Goal: Register for event/course

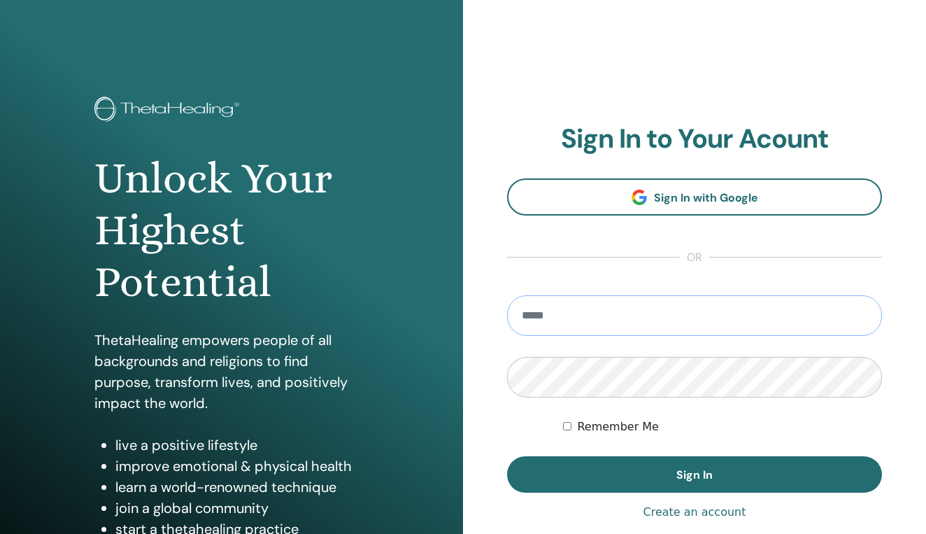
type input "**********"
click at [694, 474] on button "Sign In" at bounding box center [694, 474] width 375 height 36
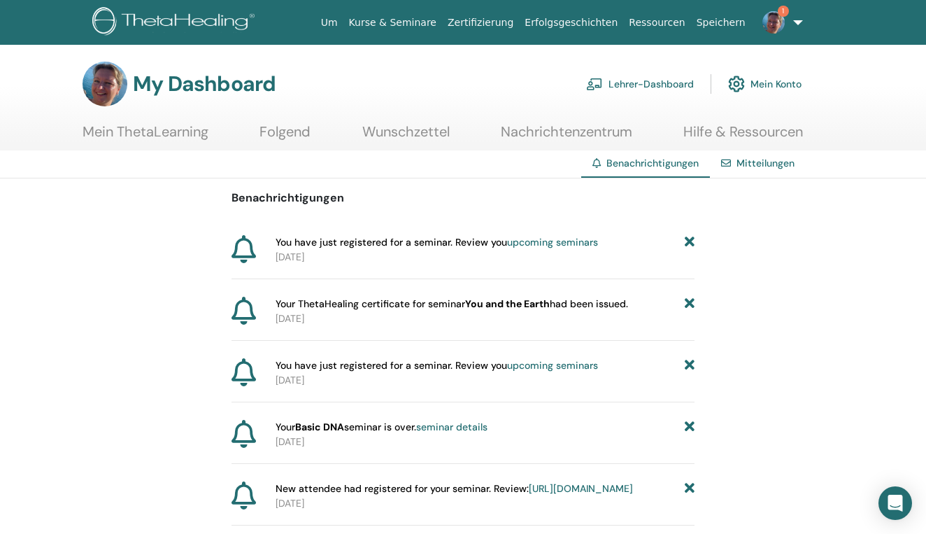
click at [553, 241] on link "upcoming seminars" at bounding box center [552, 242] width 91 height 13
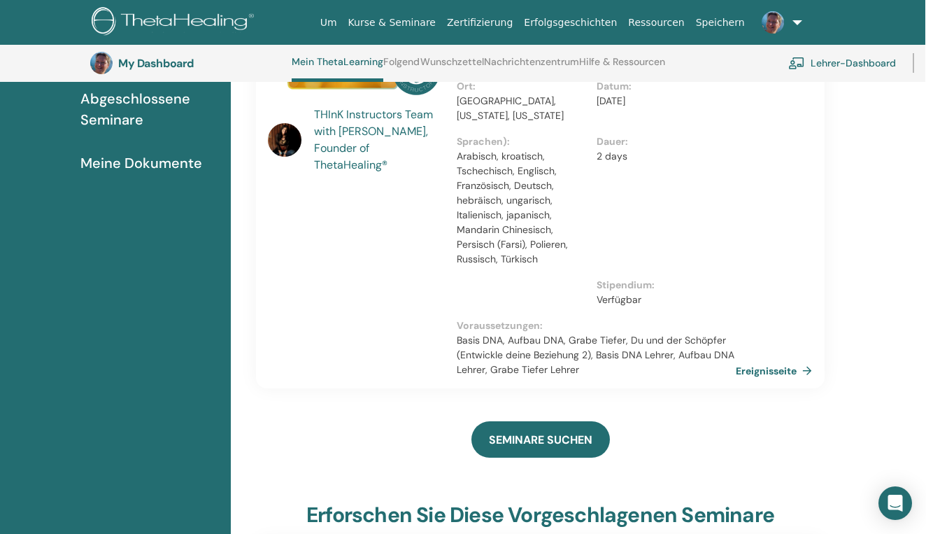
scroll to position [227, 1]
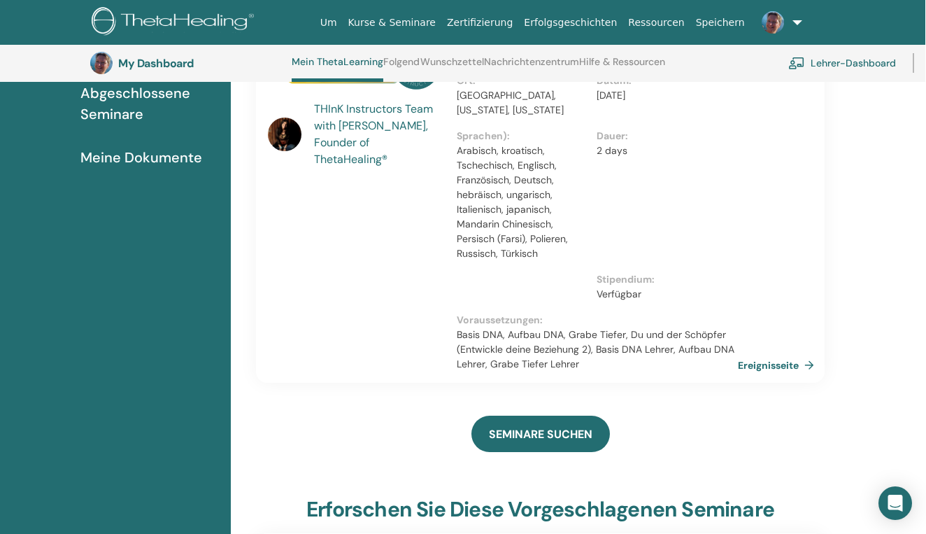
click at [755, 368] on link "Ereignisseite" at bounding box center [779, 365] width 82 height 21
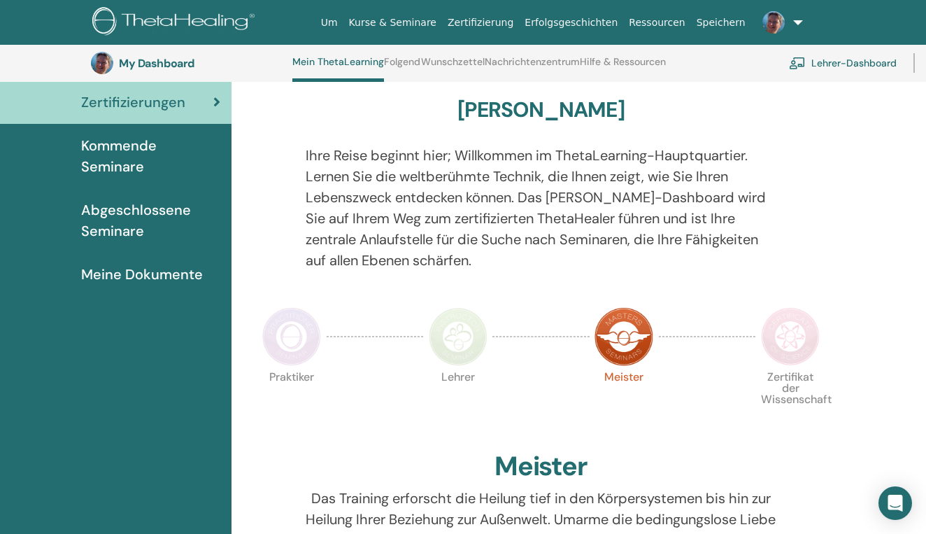
scroll to position [111, 0]
click at [459, 337] on img at bounding box center [458, 335] width 59 height 59
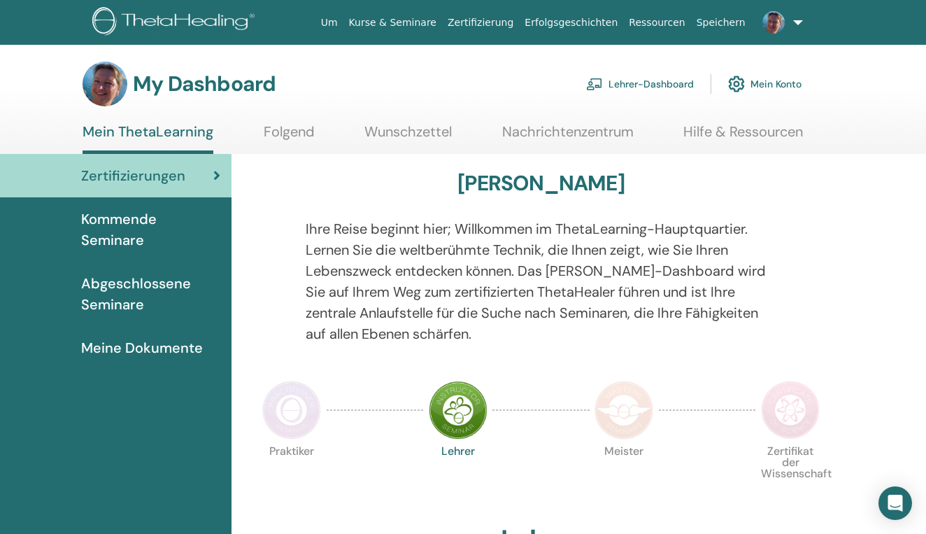
click at [135, 229] on span "Kommende Seminare" at bounding box center [150, 229] width 139 height 42
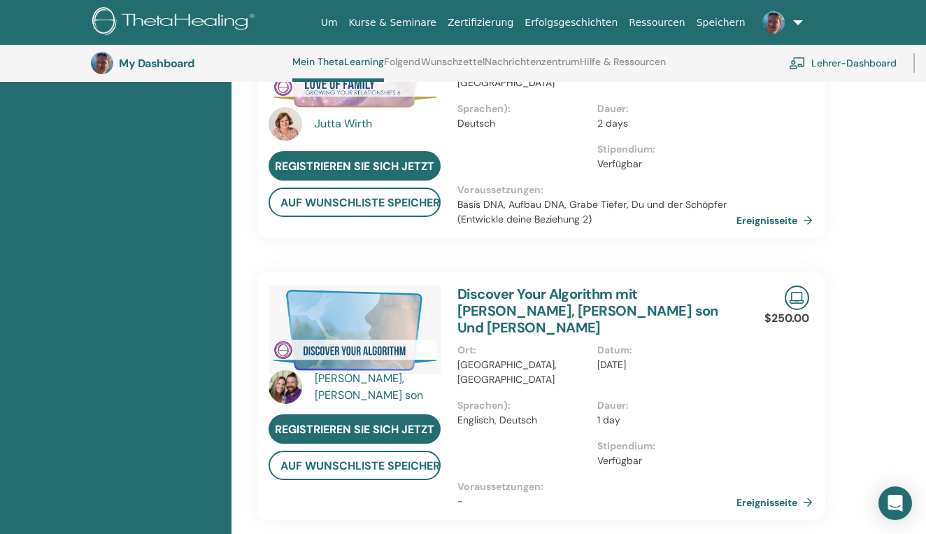
scroll to position [752, 0]
click at [752, 491] on link "Ereignisseite" at bounding box center [779, 501] width 82 height 21
